Goal: Task Accomplishment & Management: Use online tool/utility

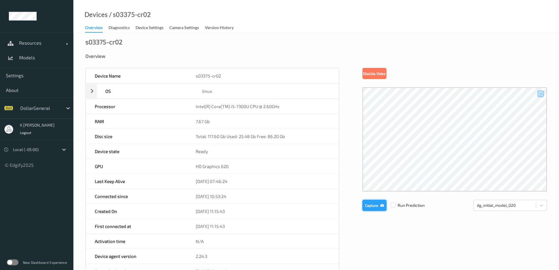
click at [372, 206] on button "Capture" at bounding box center [374, 204] width 24 height 11
click at [369, 206] on button "Capture" at bounding box center [374, 204] width 24 height 11
click at [371, 202] on button "Capture" at bounding box center [374, 204] width 24 height 11
drag, startPoint x: 156, startPoint y: 16, endPoint x: 111, endPoint y: 14, distance: 45.8
click at [111, 14] on div "Devices / s03375-cr02 Overview Diagnostics Device Settings Camera Settings Vers…" at bounding box center [315, 16] width 485 height 33
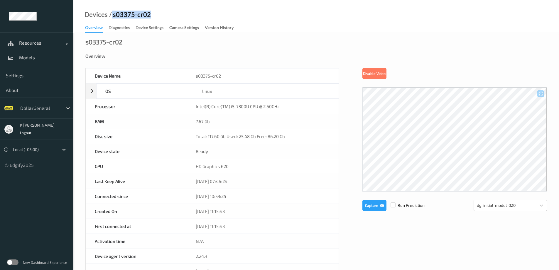
copy div "s03375-cr02"
click at [367, 206] on button "Capture" at bounding box center [374, 204] width 24 height 11
click at [151, 14] on div "Devices / s03375-cr02 Overview Diagnostics Device Settings Camera Settings Vers…" at bounding box center [315, 16] width 485 height 33
drag, startPoint x: 150, startPoint y: 14, endPoint x: 112, endPoint y: 14, distance: 37.8
click at [112, 14] on div "Devices / s03375-cr02 Overview Diagnostics Device Settings Camera Settings Vers…" at bounding box center [315, 16] width 485 height 33
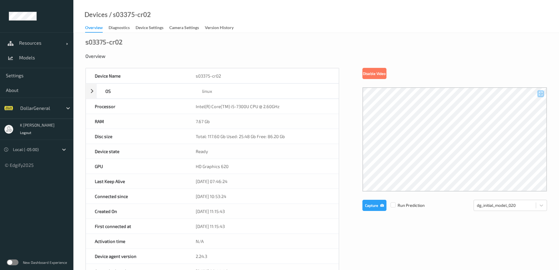
click at [181, 14] on div "Devices / s03375-cr02 Overview Diagnostics Device Settings Camera Settings Vers…" at bounding box center [315, 16] width 485 height 33
drag, startPoint x: 151, startPoint y: 13, endPoint x: 112, endPoint y: 14, distance: 39.0
click at [112, 14] on div "Devices / s03375-cr02 Overview Diagnostics Device Settings Camera Settings Vers…" at bounding box center [315, 16] width 485 height 33
click at [168, 15] on div "Devices / s03375-cr02 Overview Diagnostics Device Settings Camera Settings Vers…" at bounding box center [315, 16] width 485 height 33
click at [369, 206] on button "Capture" at bounding box center [374, 204] width 24 height 11
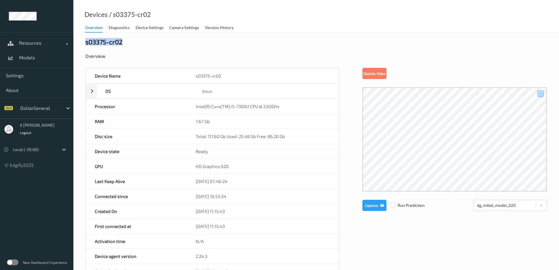
drag, startPoint x: 129, startPoint y: 42, endPoint x: 84, endPoint y: 41, distance: 44.9
click at [84, 41] on div "s03375-cr02 Overview Device Name s03375-cr02 OS linux Platform debian Platform …" at bounding box center [315, 256] width 485 height 447
click at [136, 42] on div "s03375-cr02 Overview Device Name s03375-cr02 OS linux Platform debian Platform …" at bounding box center [315, 256] width 485 height 447
click at [368, 207] on button "Capture" at bounding box center [374, 204] width 24 height 11
click at [371, 206] on button "Capture" at bounding box center [374, 204] width 24 height 11
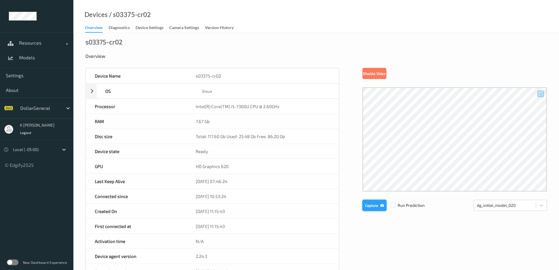
click at [375, 206] on button "Capture" at bounding box center [374, 204] width 24 height 11
click at [374, 208] on button "Capture" at bounding box center [374, 204] width 24 height 11
click at [367, 206] on button "Capture" at bounding box center [374, 204] width 24 height 11
click at [371, 206] on button "Capture" at bounding box center [374, 204] width 24 height 11
click at [372, 206] on button "Capture" at bounding box center [374, 204] width 24 height 11
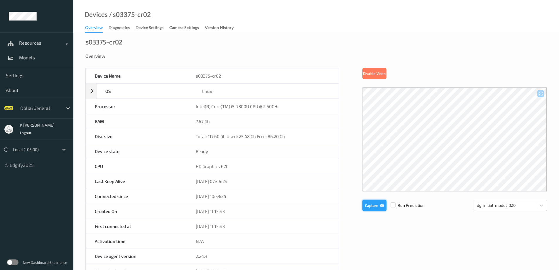
click at [373, 207] on button "Capture" at bounding box center [374, 204] width 24 height 11
click at [370, 204] on button "Capture" at bounding box center [374, 204] width 24 height 11
click at [372, 205] on button "Capture" at bounding box center [374, 204] width 24 height 11
drag, startPoint x: 373, startPoint y: 205, endPoint x: 416, endPoint y: 222, distance: 45.6
click at [373, 205] on button "Capture" at bounding box center [374, 204] width 24 height 11
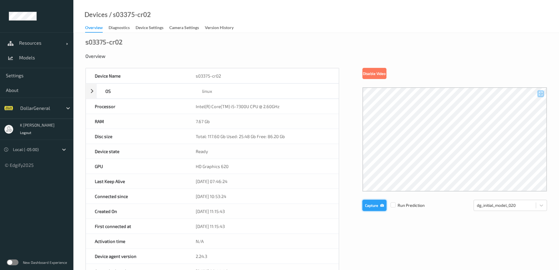
click at [373, 207] on button "Capture" at bounding box center [374, 204] width 24 height 11
click at [365, 205] on button "Capture" at bounding box center [374, 204] width 24 height 11
